Goal: Information Seeking & Learning: Learn about a topic

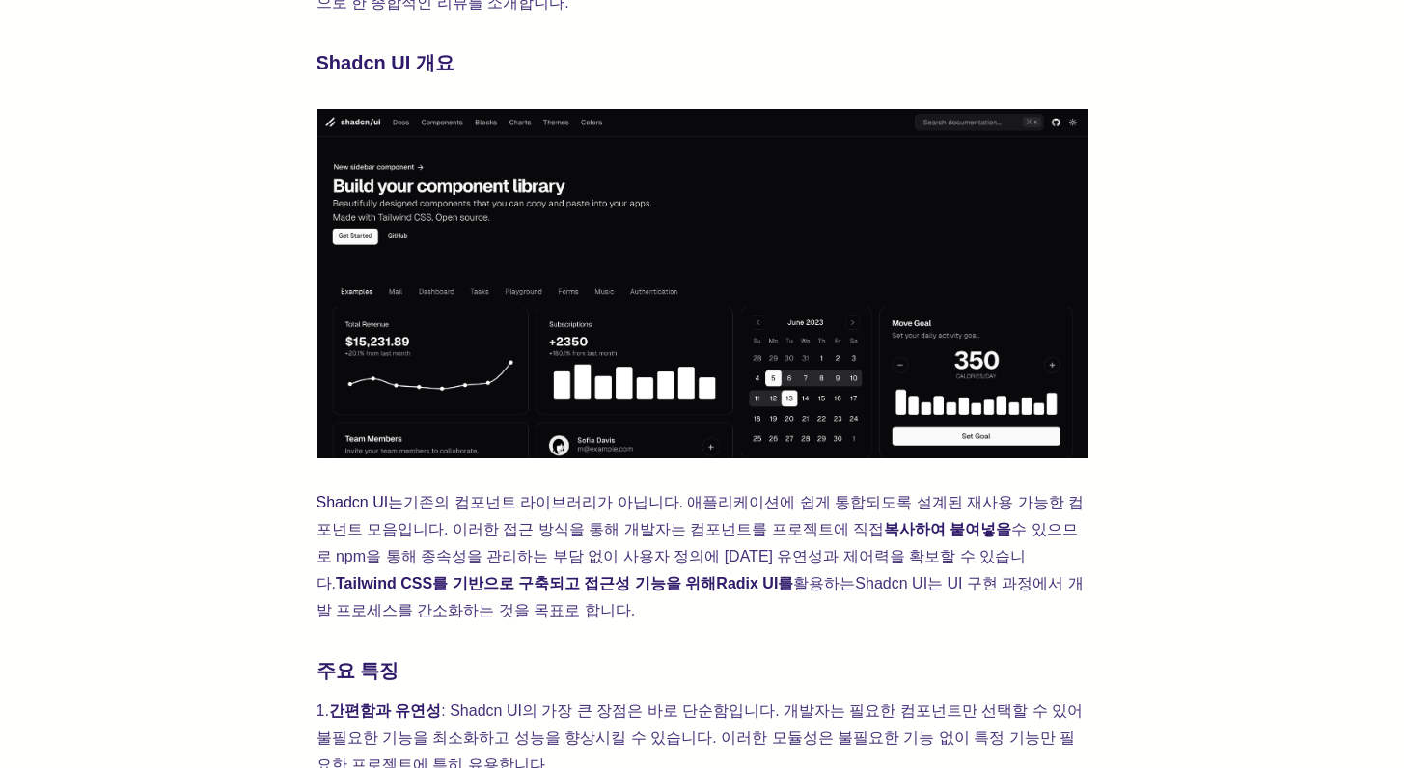
scroll to position [847, 0]
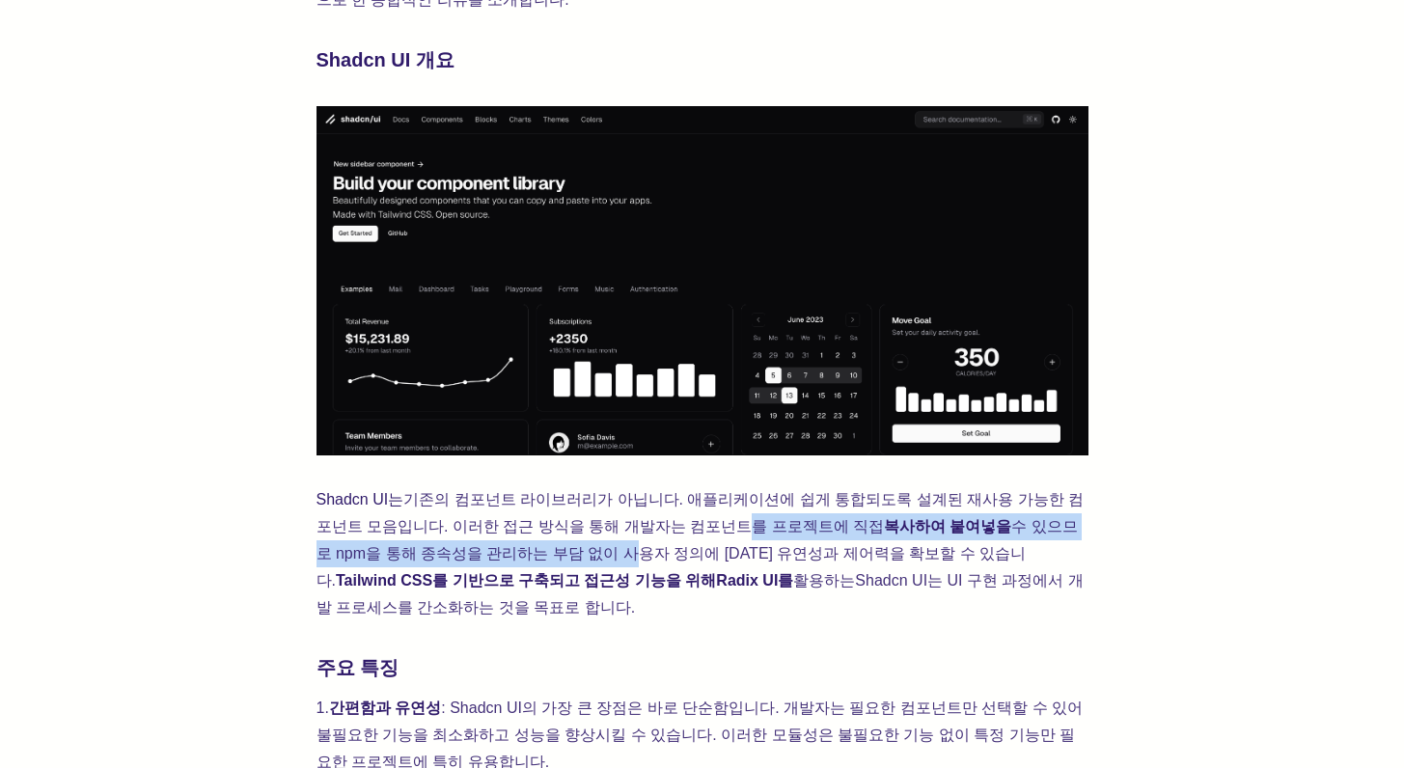
drag, startPoint x: 430, startPoint y: 516, endPoint x: 651, endPoint y: 503, distance: 221.4
click at [649, 503] on p "Shadcn UI는 기존의 컴포넌트 라이브러리가 아닙니다. 애플리케이션에 쉽게 통합되도록 설계된 재사용 가능한 컴포넌트 모음입니다. 이러한 접…" at bounding box center [703, 553] width 772 height 135
click at [652, 503] on font "기존의 컴포넌트 라이브러리가 아닙니다. 애플리케이션에 쉽게 통합되도록 설계된 재사용 가능한 컴포넌트 모음입니다. 이러한 접근 방식을 통해 개발…" at bounding box center [701, 512] width 768 height 43
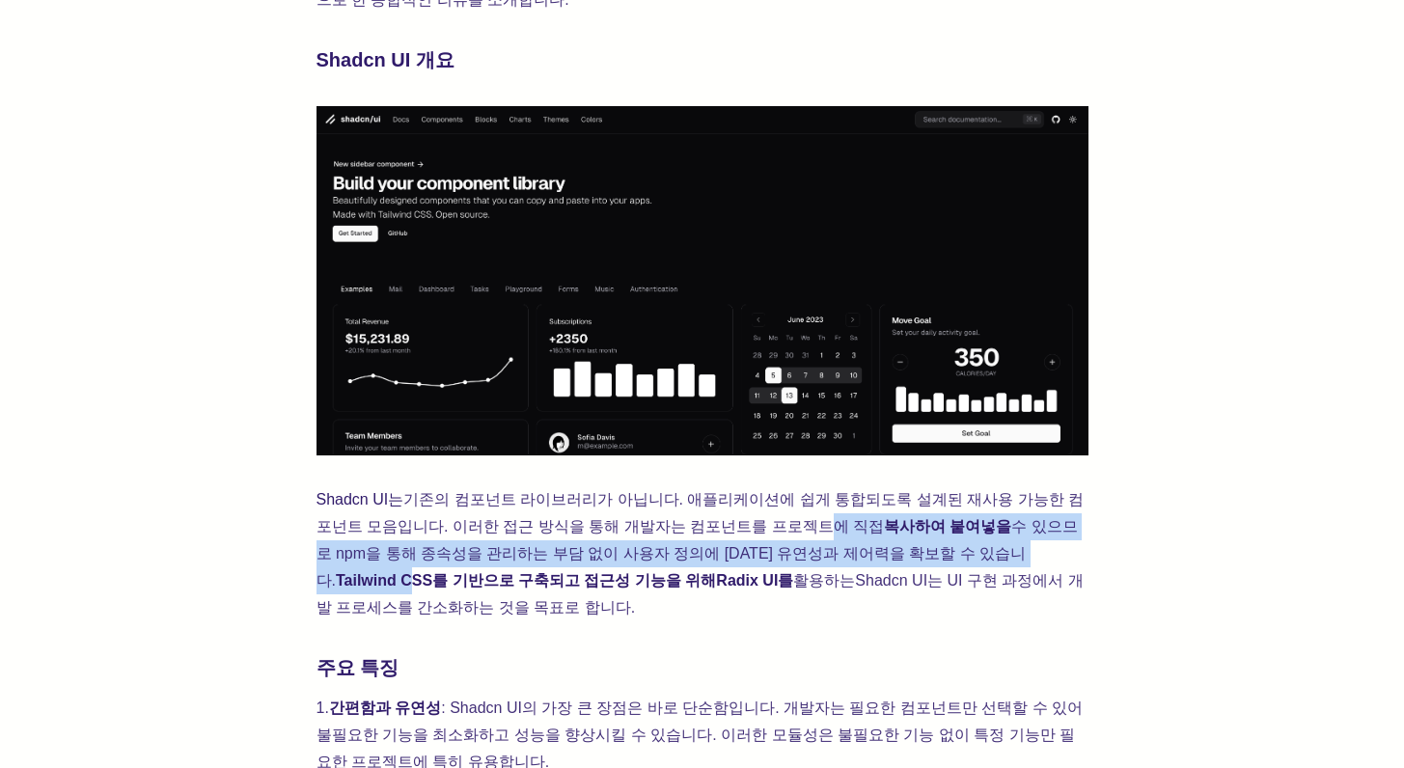
drag, startPoint x: 648, startPoint y: 513, endPoint x: 819, endPoint y: 520, distance: 170.9
click at [819, 520] on p "Shadcn UI는 기존의 컴포넌트 라이브러리가 아닙니다. 애플리케이션에 쉽게 통합되도록 설계된 재사용 가능한 컴포넌트 모음입니다. 이러한 접…" at bounding box center [703, 553] width 772 height 135
drag, startPoint x: 819, startPoint y: 520, endPoint x: 809, endPoint y: 526, distance: 12.1
click at [716, 572] on font "Tailwind CSS를 기반으로 구축되고 접근성 기능을 위해" at bounding box center [526, 580] width 380 height 16
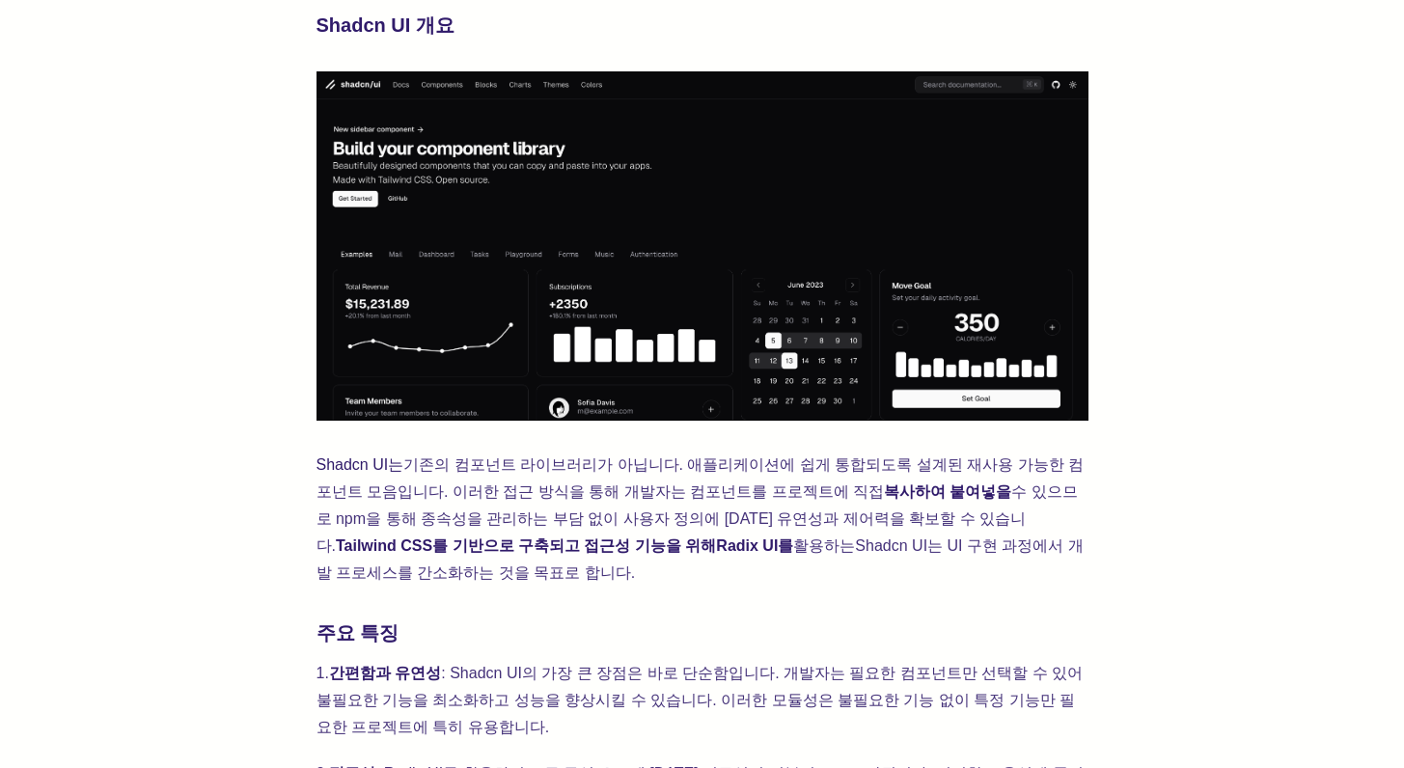
scroll to position [883, 0]
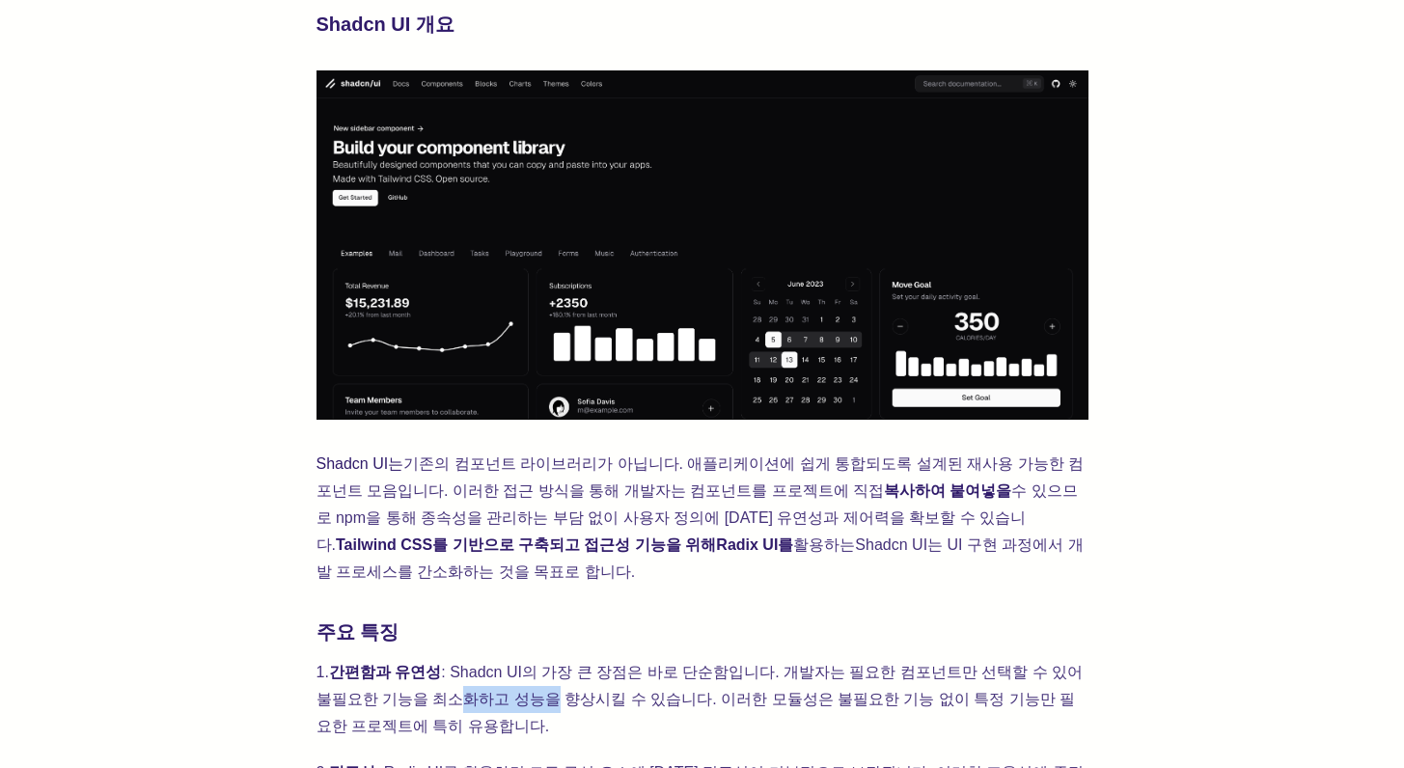
drag, startPoint x: 345, startPoint y: 651, endPoint x: 466, endPoint y: 658, distance: 120.8
click at [466, 659] on p "1. 간편함과 유연성 : Shadcn UI의 가장 큰 장점은 바로 단순함입니다. 개발자는 필요한 컴포넌트만 선택할 수 있어 불필요한 기능을 최…" at bounding box center [703, 699] width 772 height 81
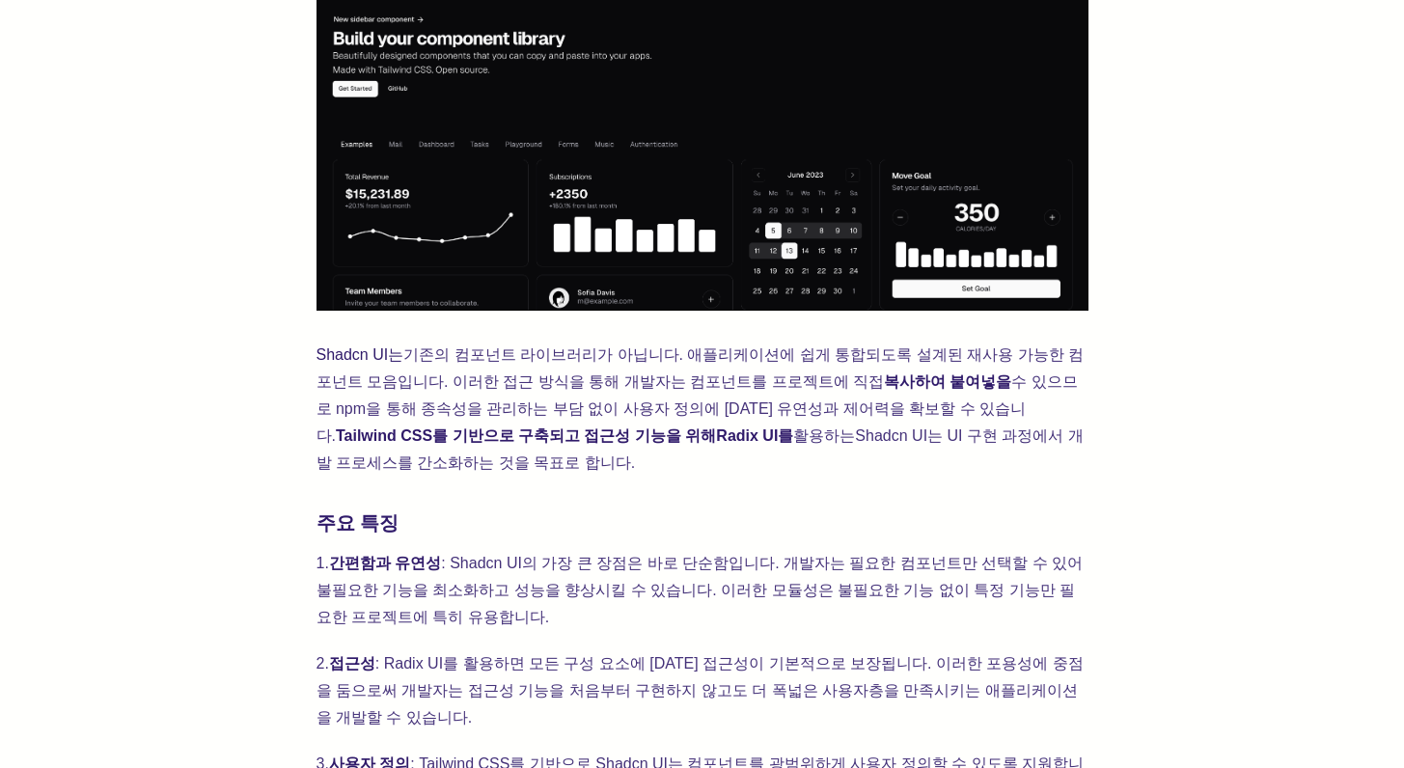
scroll to position [1010, 0]
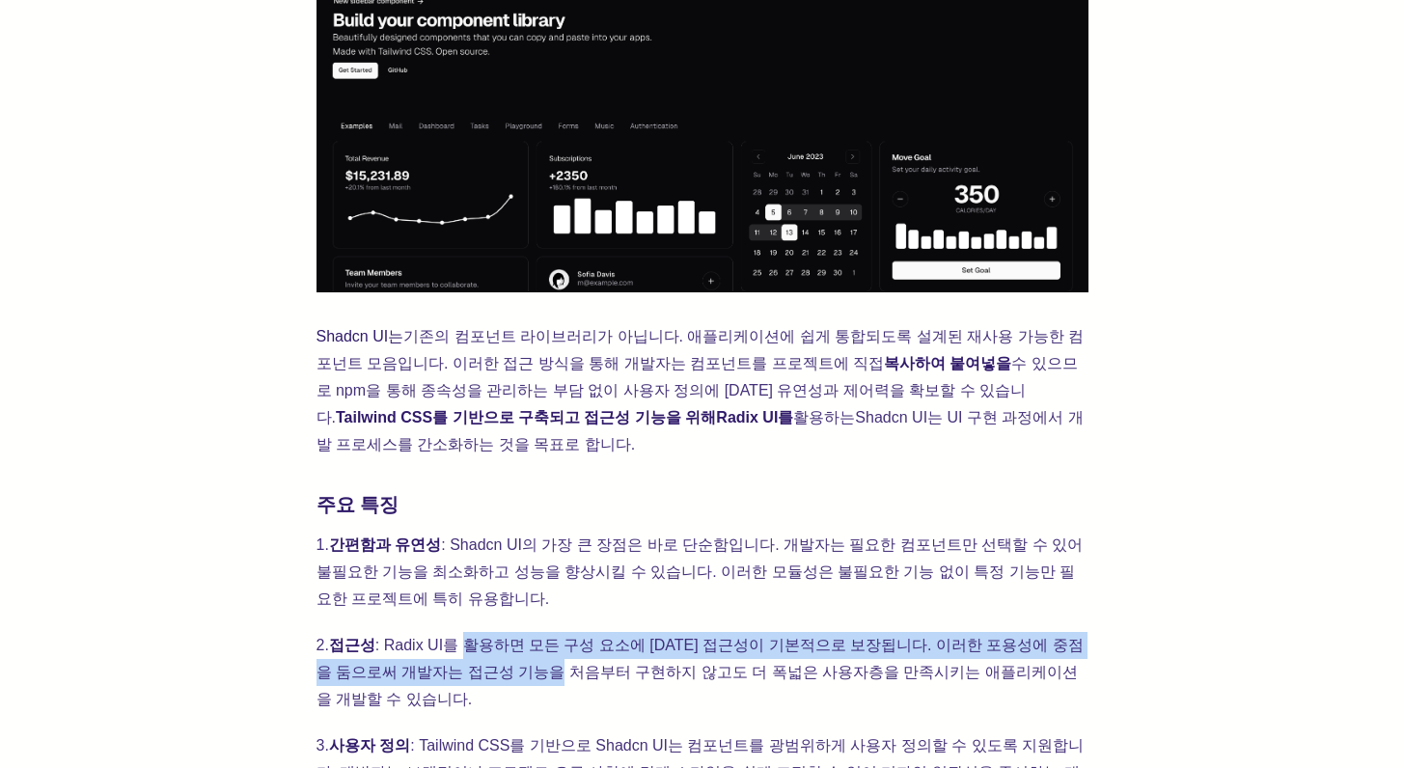
drag, startPoint x: 458, startPoint y: 608, endPoint x: 474, endPoint y: 633, distance: 29.5
click at [474, 632] on div "Shadcn UI는 웹 개발, 특히 React 애플리케이션 개발에 훌륭한 도구로 부상했습니다. 기존 컴포넌트 라이브러리에 대한 참신한 대안으로…" at bounding box center [703, 739] width 772 height 1940
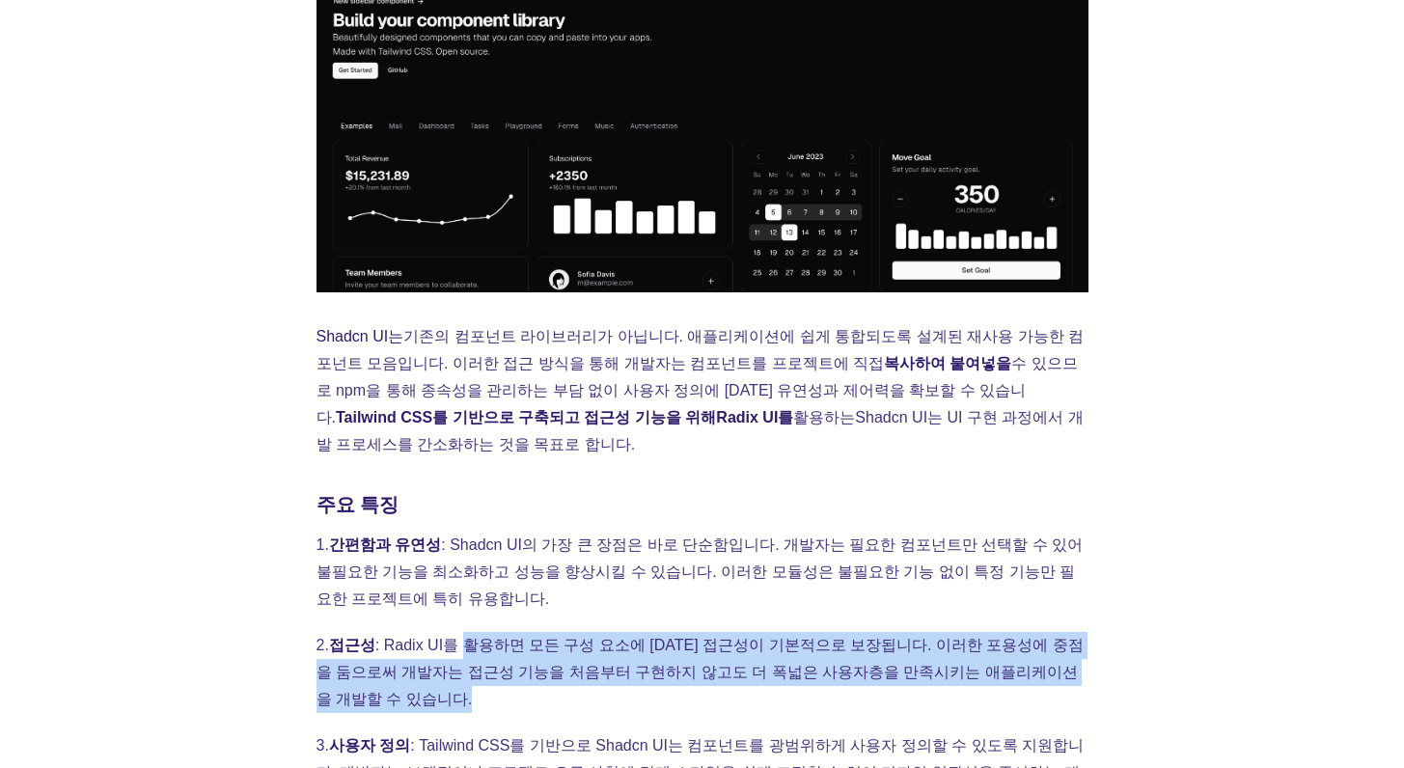
click at [474, 633] on div "Shadcn UI는 웹 개발, 특히 React 애플리케이션 개발에 훌륭한 도구로 부상했습니다. 기존 컴포넌트 라이브러리에 대한 참신한 대안으로…" at bounding box center [703, 739] width 772 height 1940
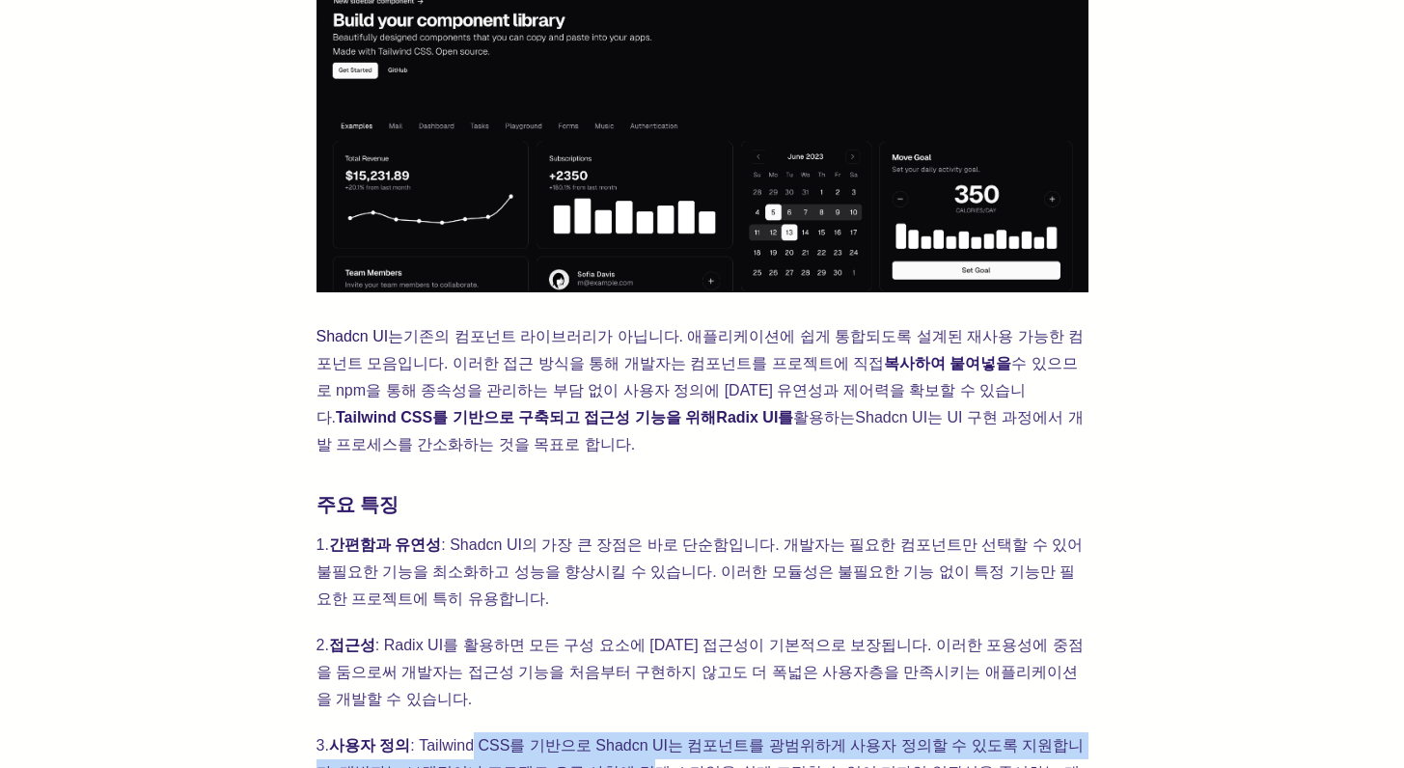
click at [518, 732] on p "3. 사용자 정의 : Tailwind CSS를 기반으로 Shadcn UI는 컴포넌트를 광범위하게 사용자 정의할 수 있도록 지원합니다. 개발자는…" at bounding box center [703, 772] width 772 height 81
click at [521, 732] on p "3. 사용자 정의 : Tailwind CSS를 기반으로 Shadcn UI는 컴포넌트를 광범위하게 사용자 정의할 수 있도록 지원합니다. 개발자는…" at bounding box center [703, 772] width 772 height 81
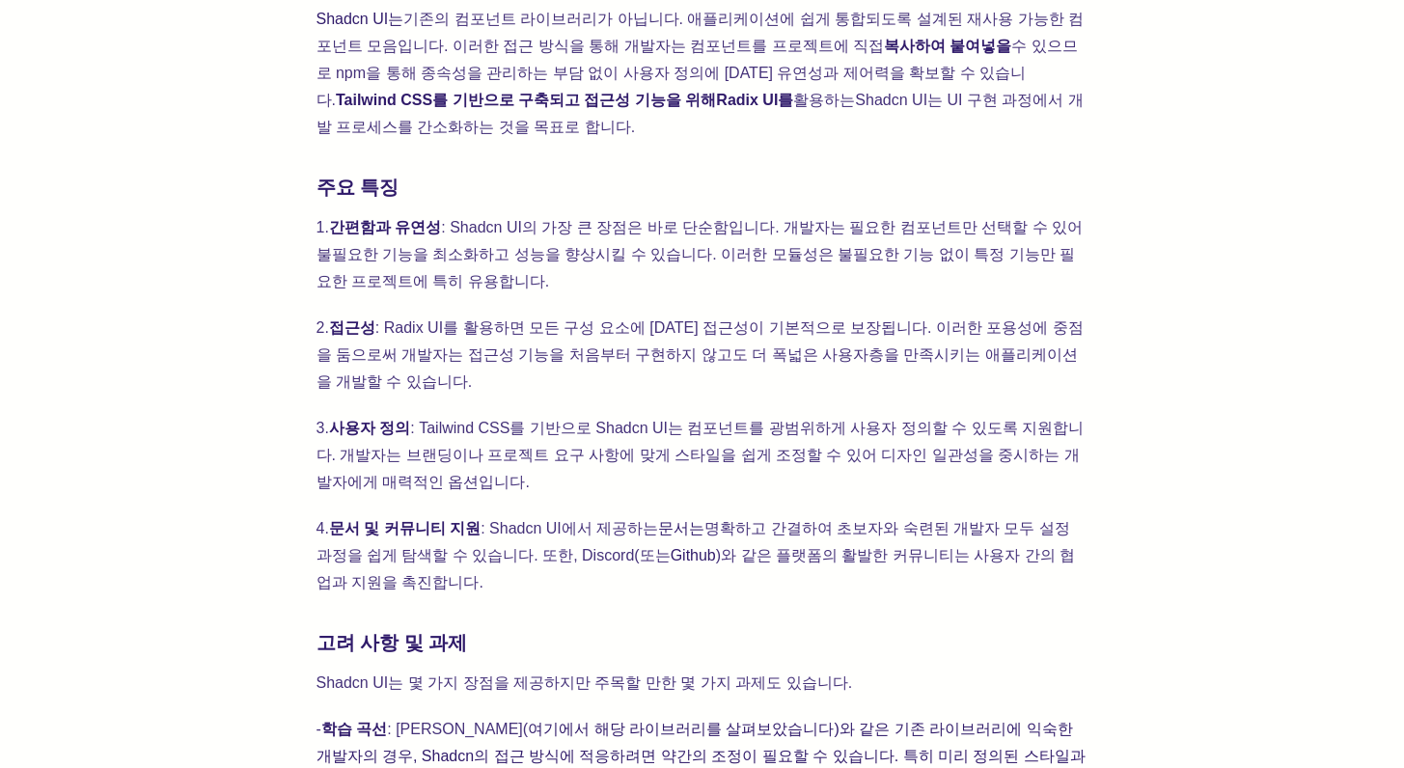
scroll to position [1329, 0]
drag, startPoint x: 395, startPoint y: 623, endPoint x: 637, endPoint y: 620, distance: 242.2
click at [636, 715] on p "- 학습 곡선 : MUI나 Chakra( 여기에서 해당 라이브러리를 살펴보았습니다)와 같은 기존 라이브러리에 익숙한 개발자의 경우, Shadc…" at bounding box center [703, 769] width 772 height 108
click at [638, 720] on font "여기에서 해당 라이브러리를 살펴보았습니다)와 같은 기존 라이브러리에 익숙한 개발자의 경우, Shadcn의 접근 방식에 적응하려면 약간의 조정이…" at bounding box center [704, 755] width 774 height 70
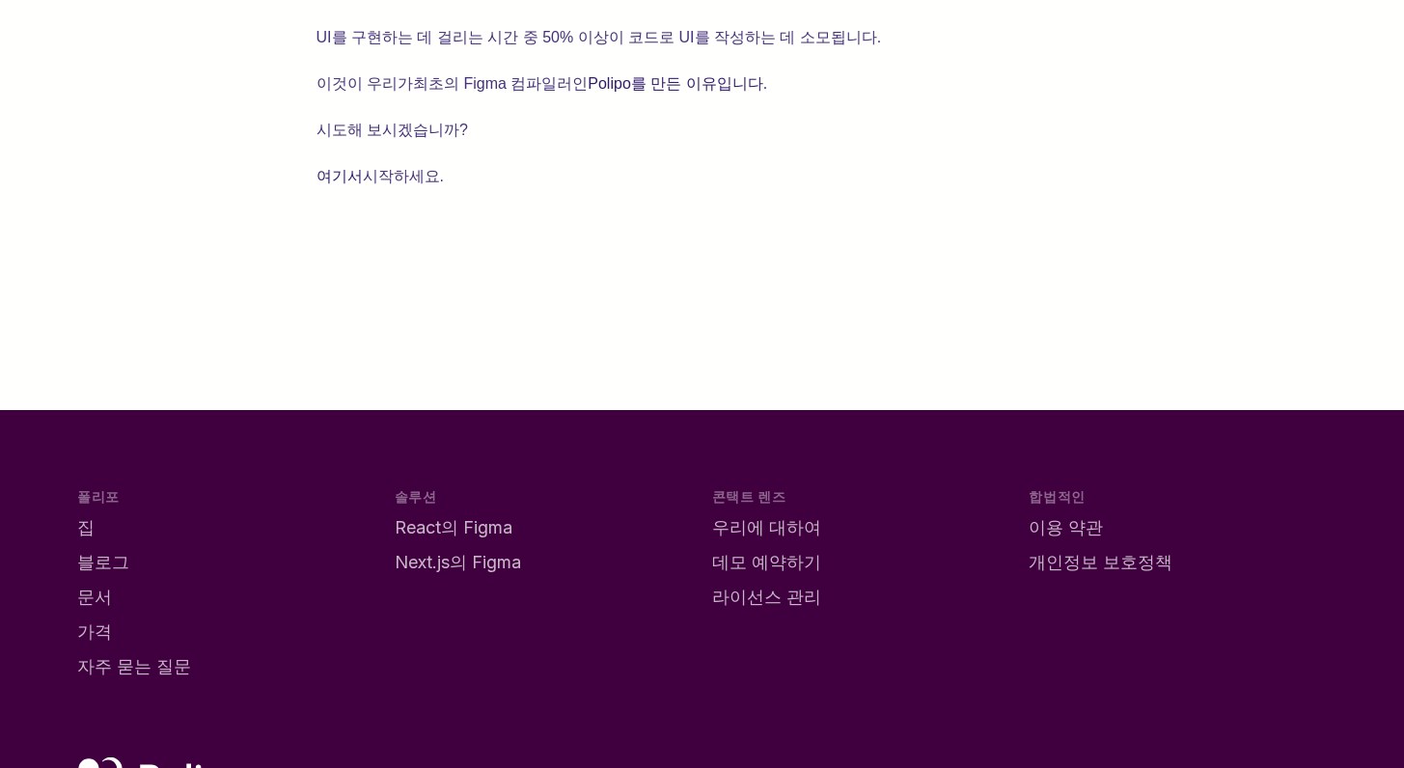
scroll to position [2487, 0]
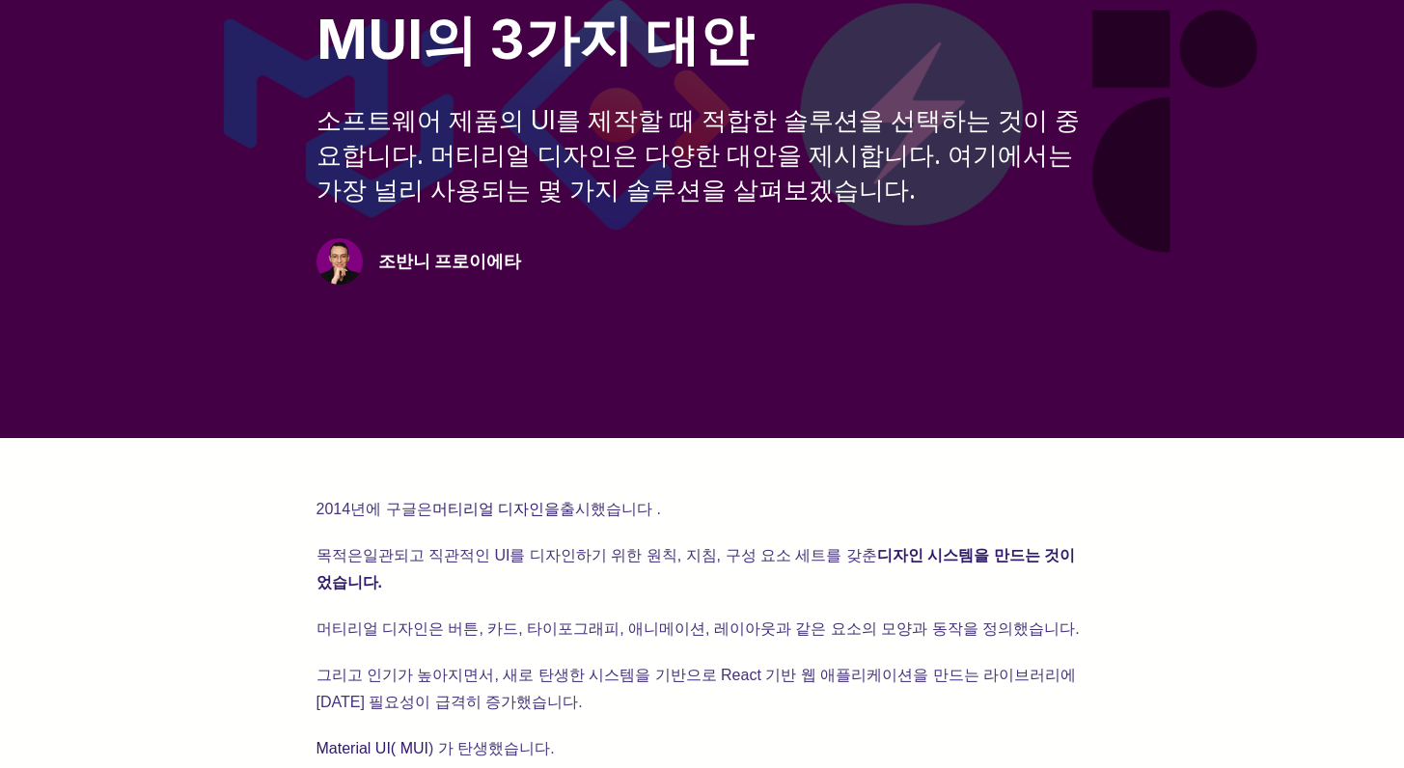
scroll to position [306, 0]
